Goal: Find specific page/section: Find specific page/section

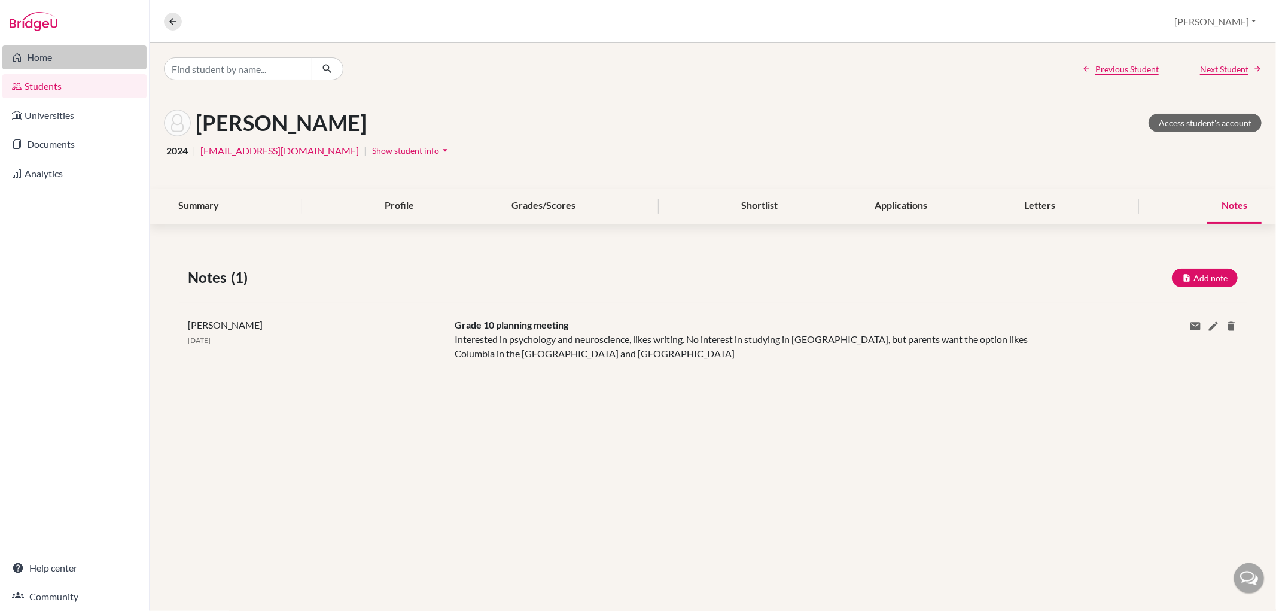
click at [48, 51] on link "Home" at bounding box center [74, 57] width 144 height 24
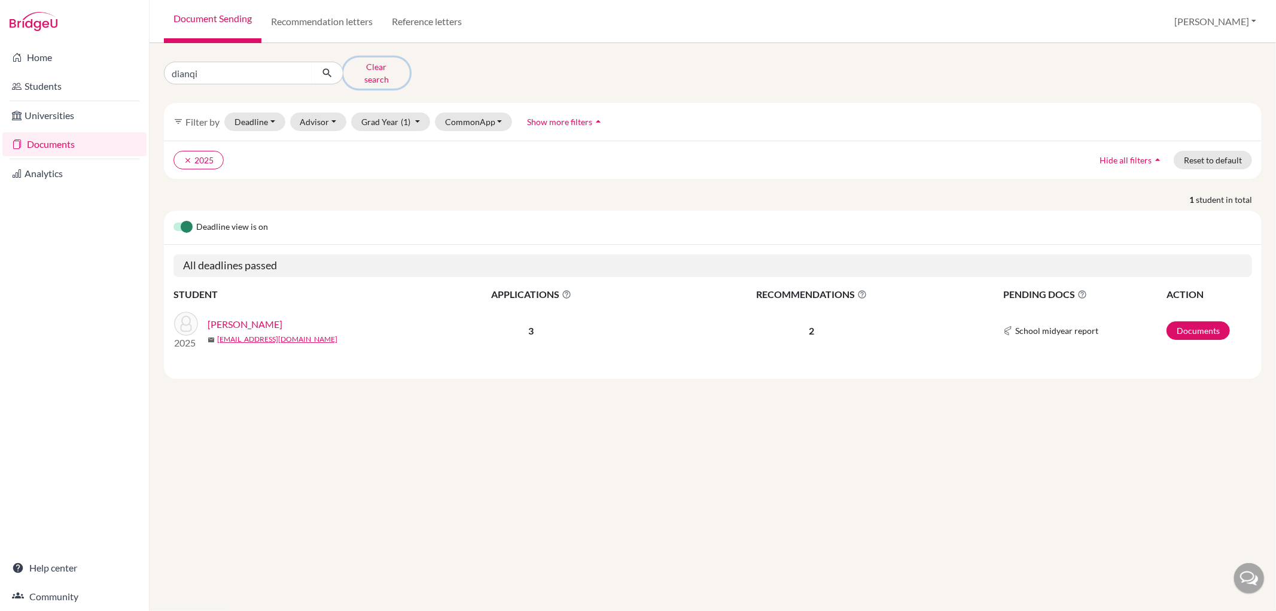
click at [369, 62] on button "Clear search" at bounding box center [376, 72] width 66 height 31
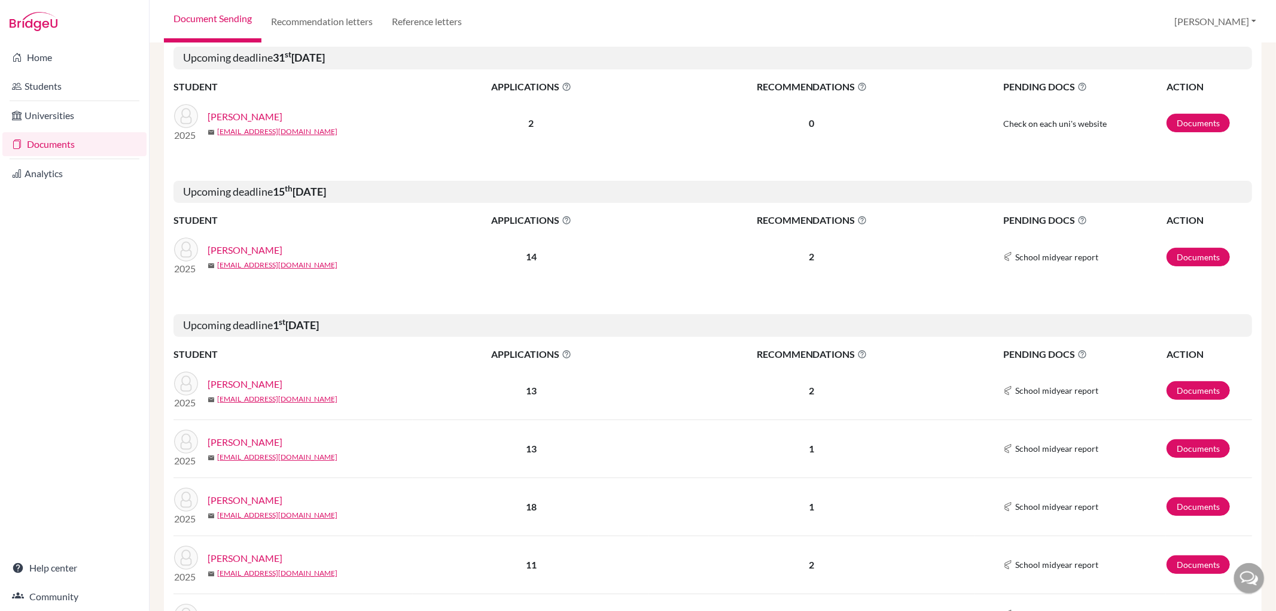
scroll to position [266, 0]
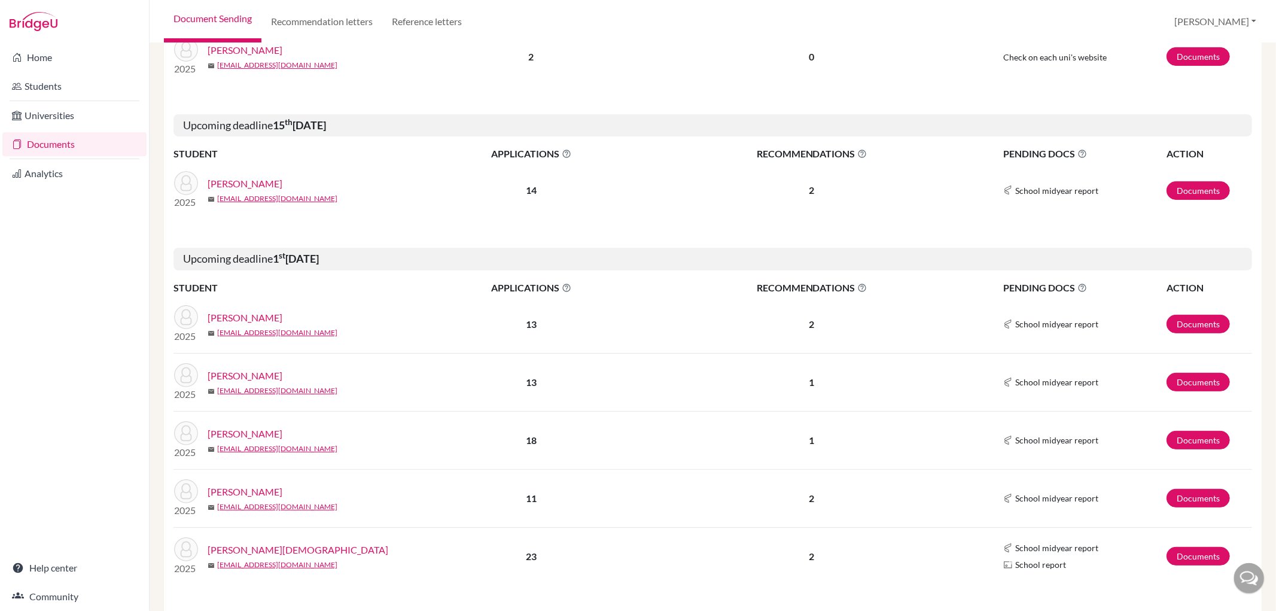
click at [215, 182] on link "[PERSON_NAME]" at bounding box center [245, 184] width 75 height 14
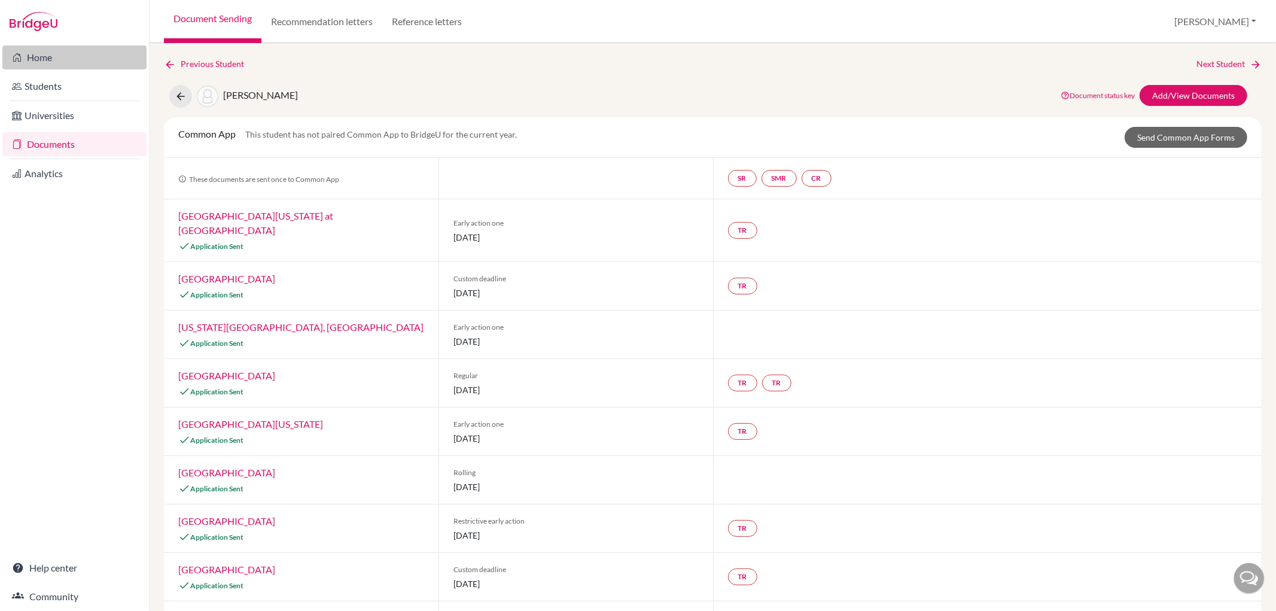
click at [71, 55] on link "Home" at bounding box center [74, 57] width 144 height 24
